Goal: Find contact information: Find contact information

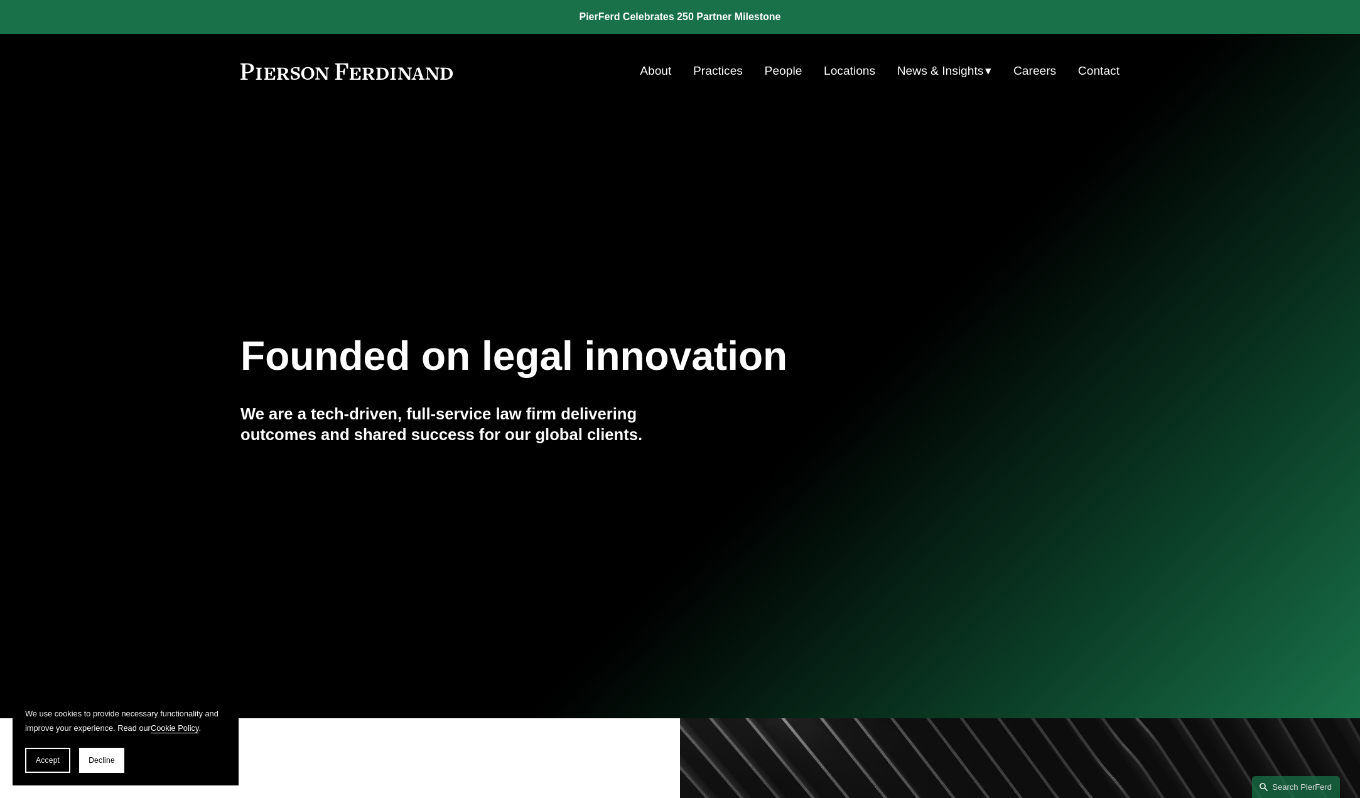
click at [652, 73] on link "About" at bounding box center [655, 71] width 31 height 24
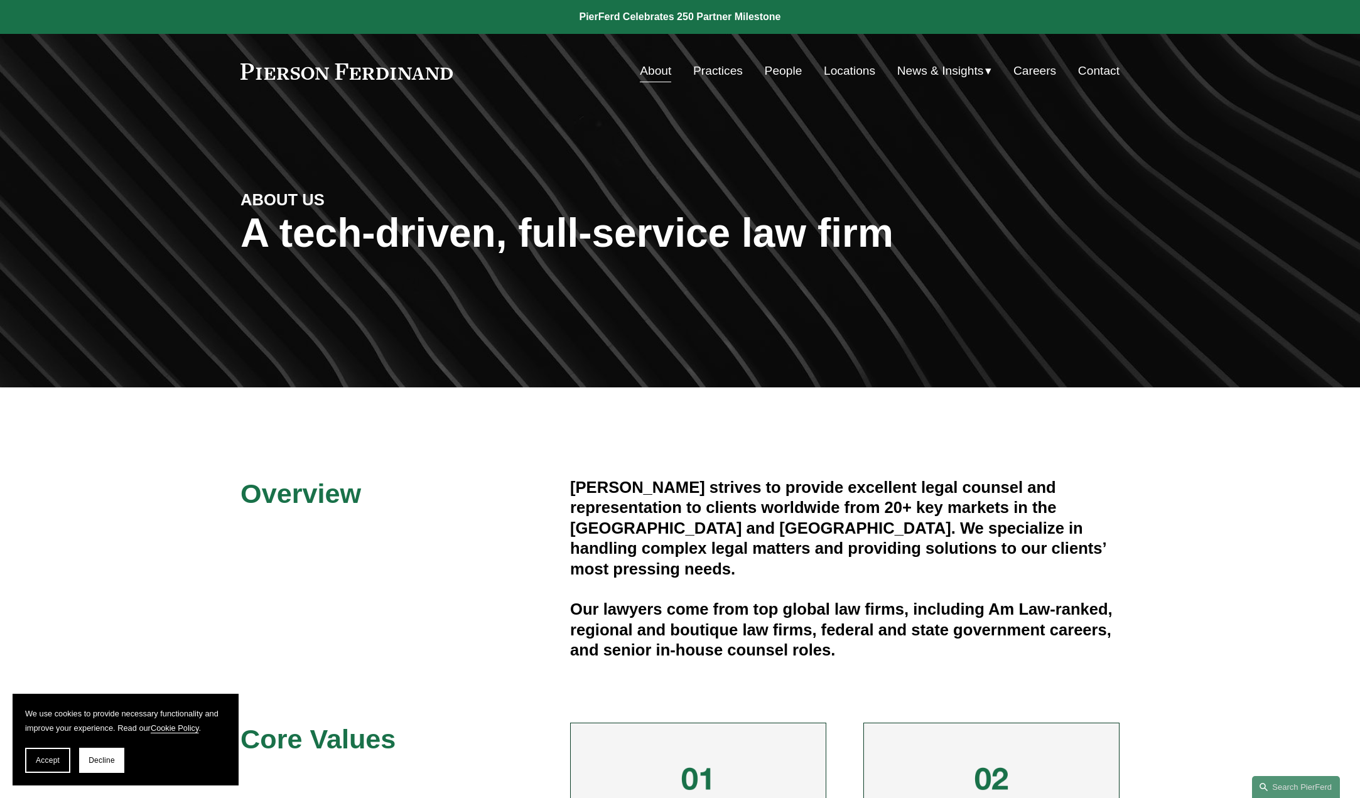
click at [706, 78] on link "Practices" at bounding box center [718, 71] width 50 height 24
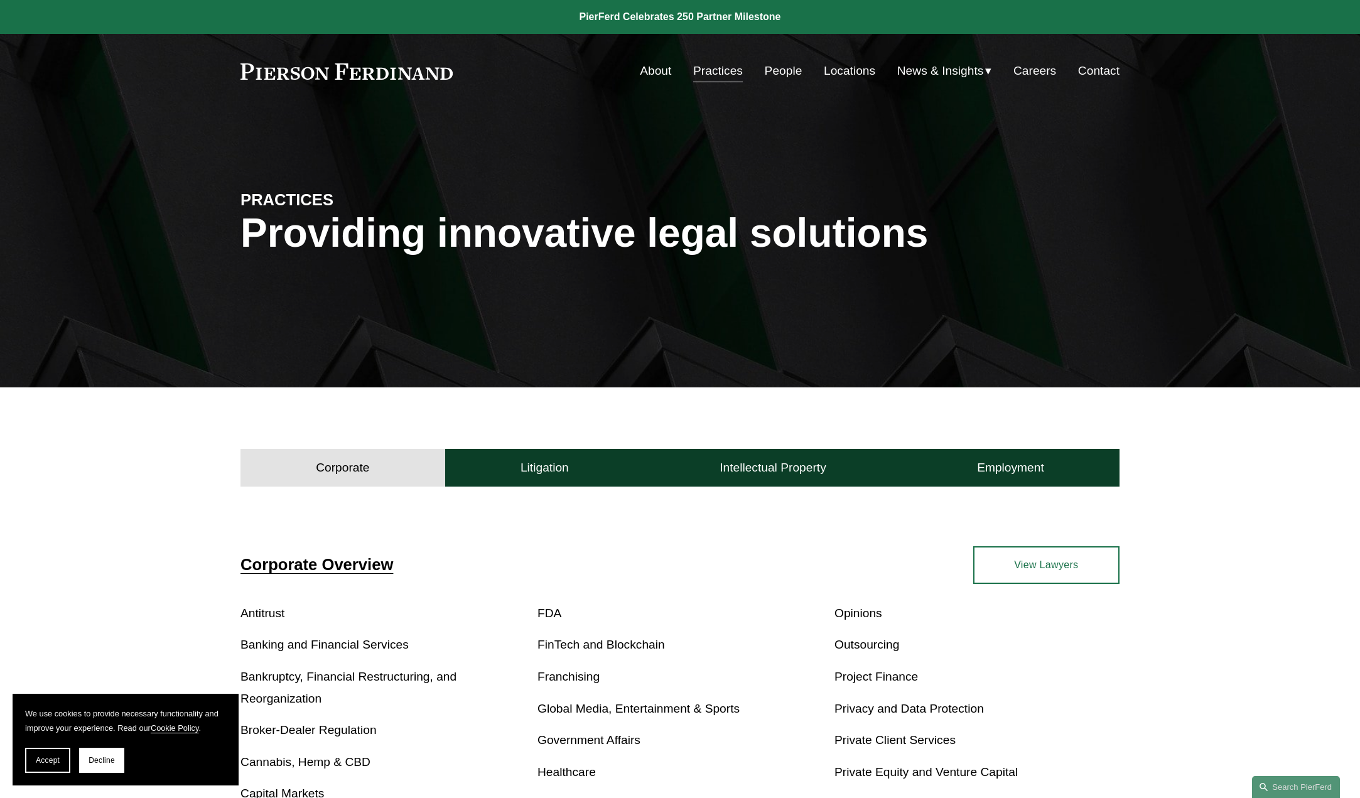
click at [771, 74] on link "People" at bounding box center [784, 71] width 38 height 24
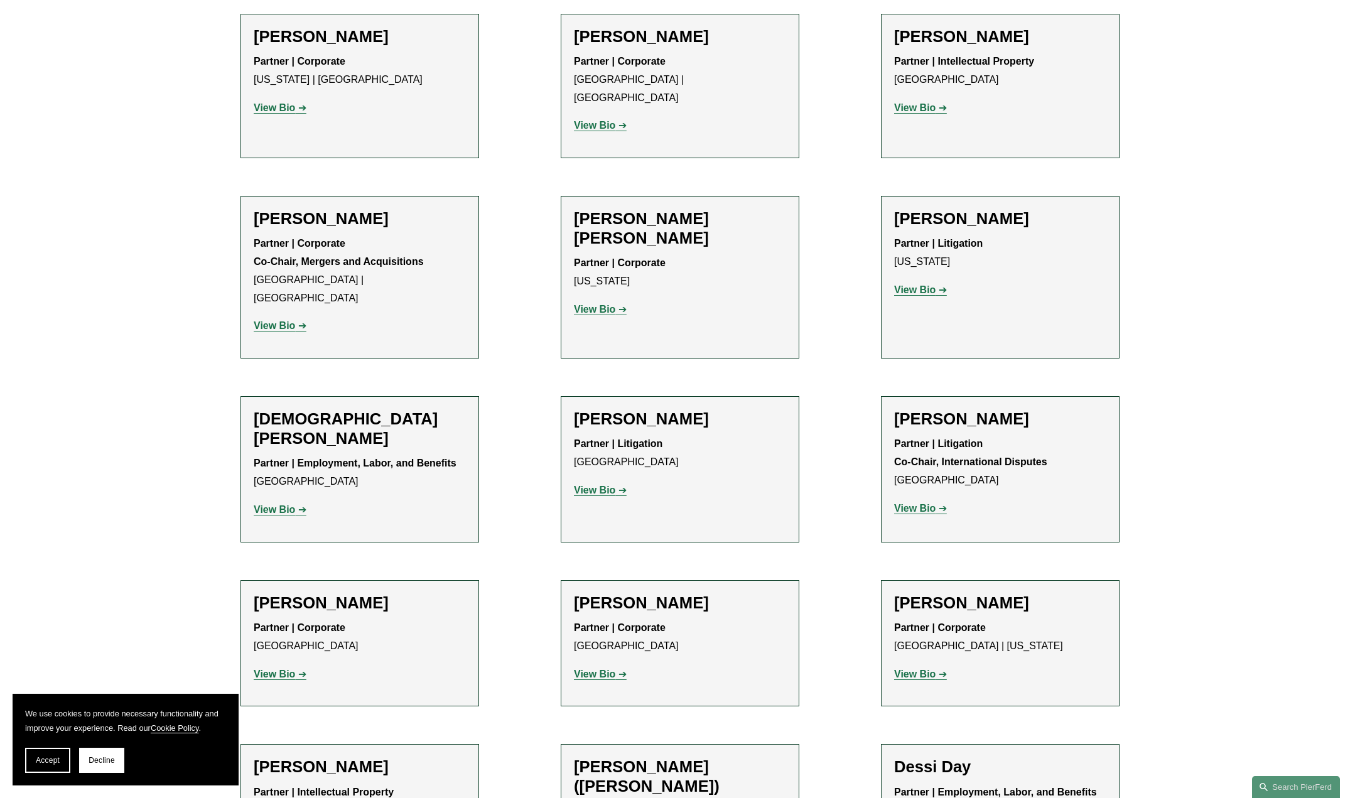
scroll to position [3076, 0]
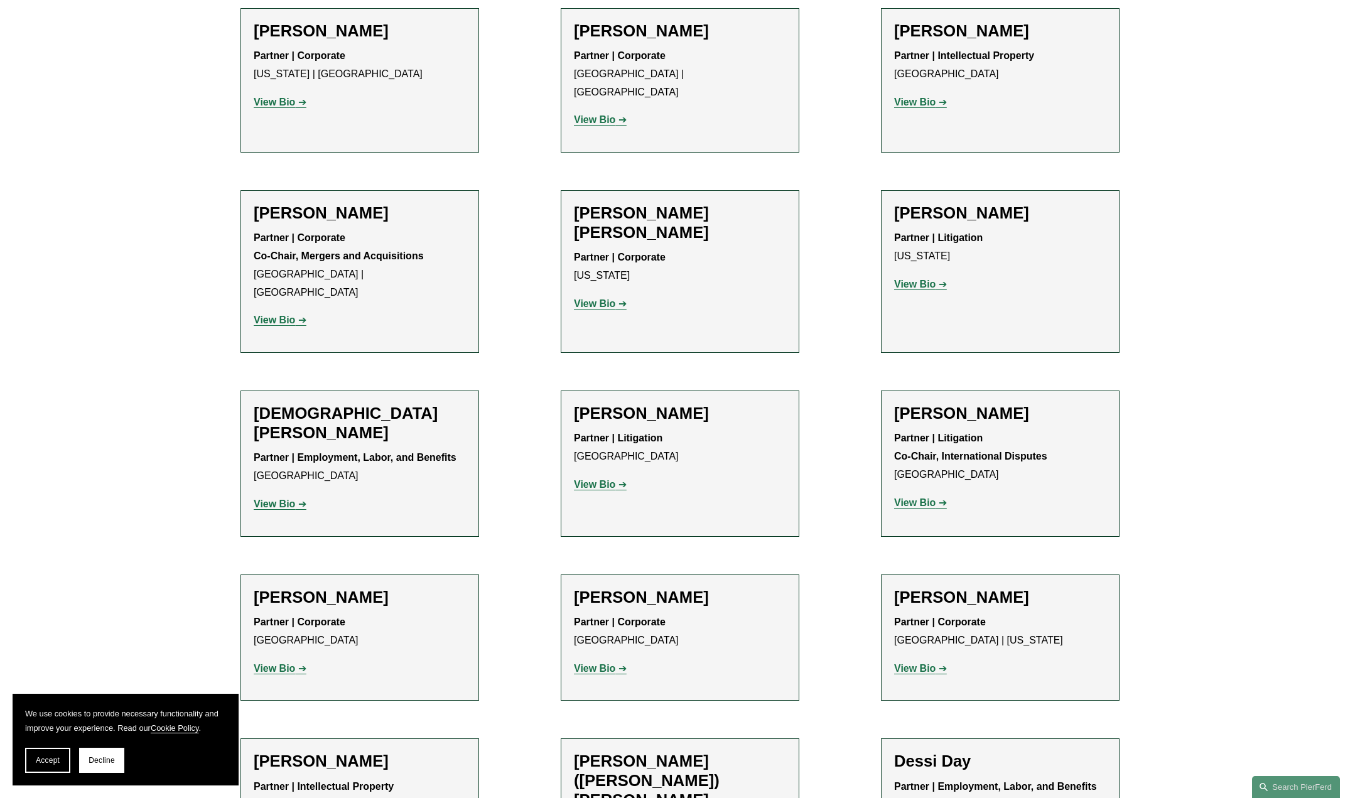
click at [284, 663] on strong "View Bio" at bounding box center [274, 668] width 41 height 11
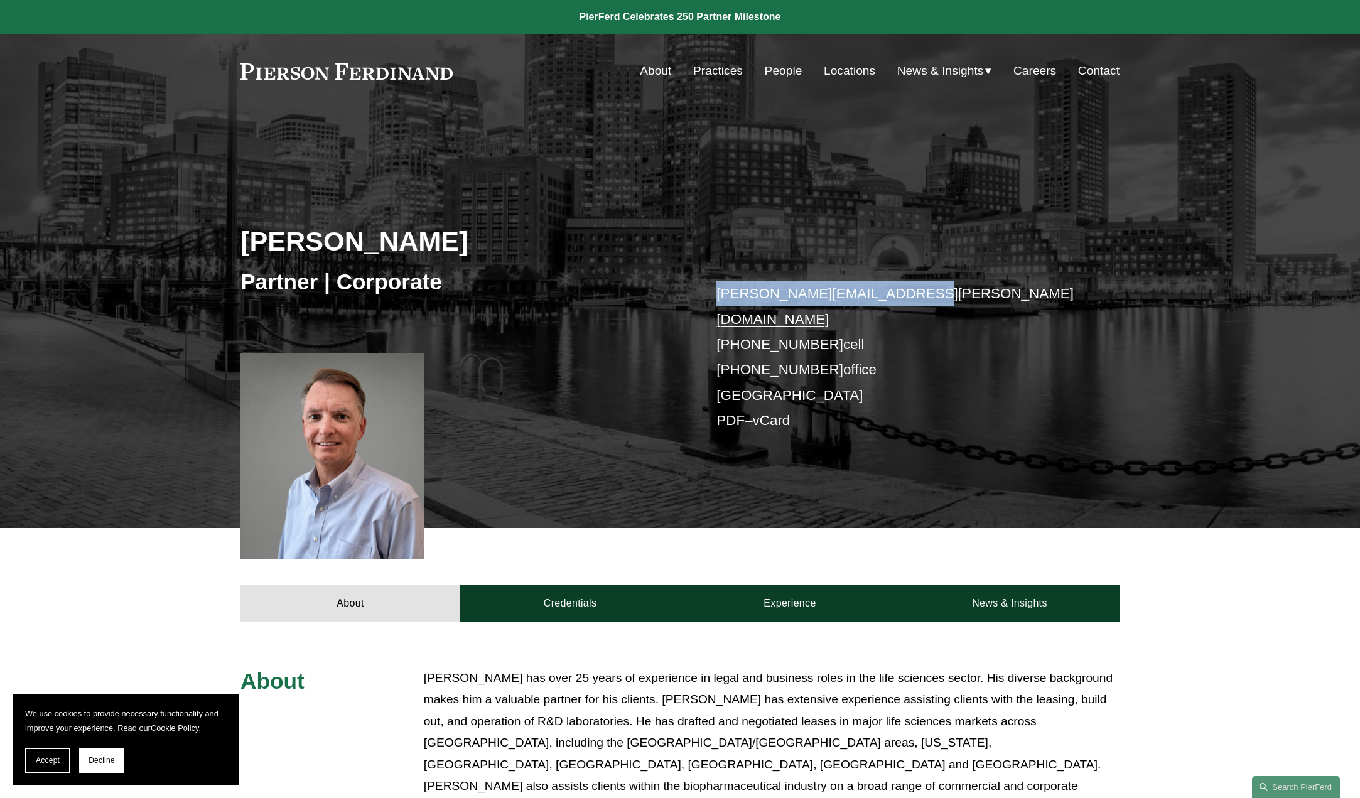
drag, startPoint x: 904, startPoint y: 299, endPoint x: 714, endPoint y: 289, distance: 189.8
click at [714, 290] on div "[PERSON_NAME] Partner | Corporate [PERSON_NAME][EMAIL_ADDRESS][PERSON_NAME][DOM…" at bounding box center [680, 338] width 1360 height 379
